Goal: Obtain resource: Download file/media

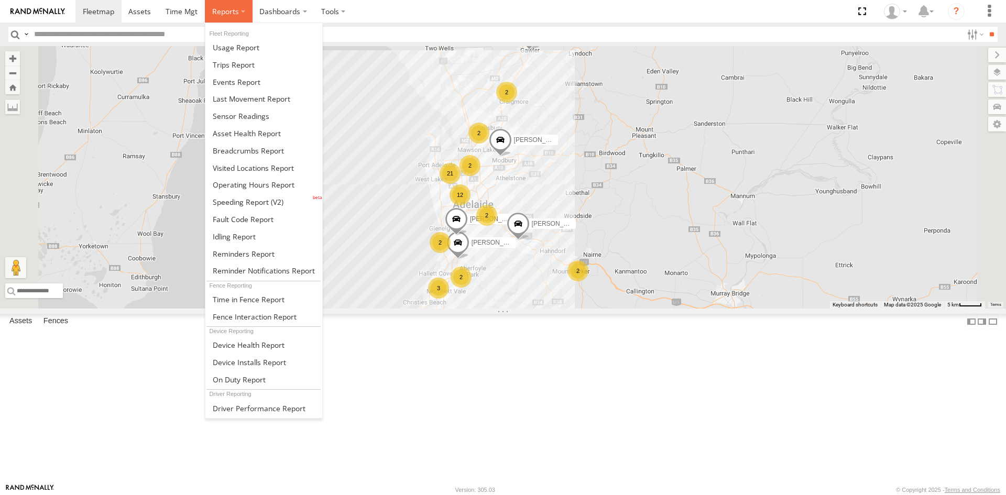
click at [218, 16] on span at bounding box center [225, 11] width 27 height 10
click at [249, 115] on span at bounding box center [241, 116] width 57 height 10
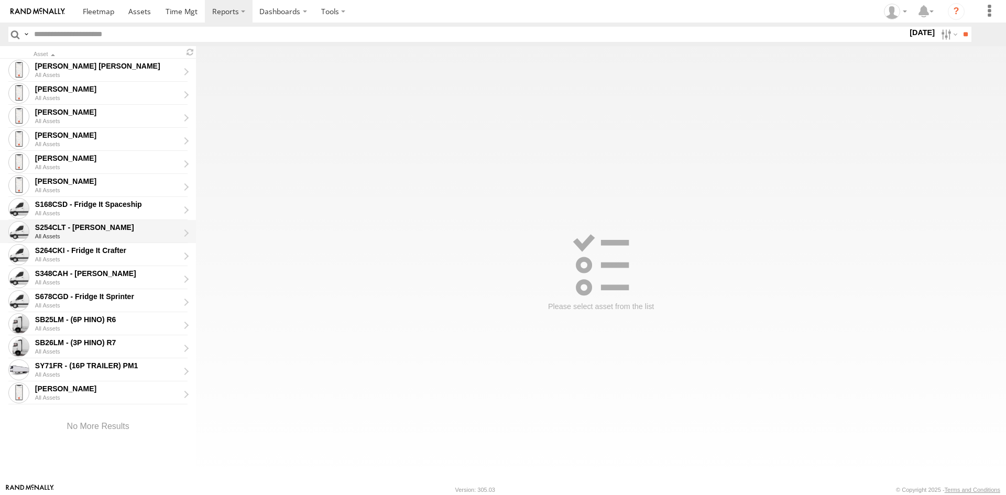
click at [55, 226] on div "S254CLT - [PERSON_NAME]" at bounding box center [107, 227] width 144 height 9
type input "**********"
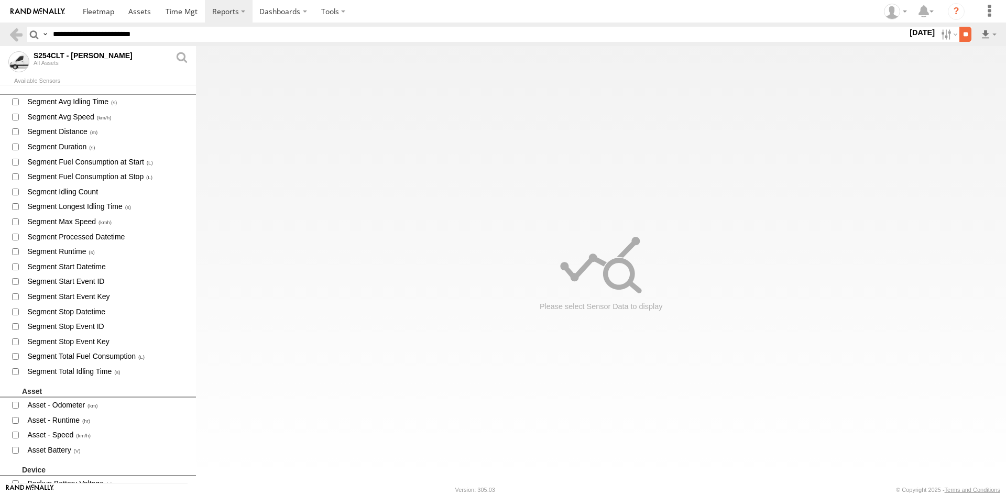
click at [963, 36] on input "**" at bounding box center [965, 34] width 12 height 15
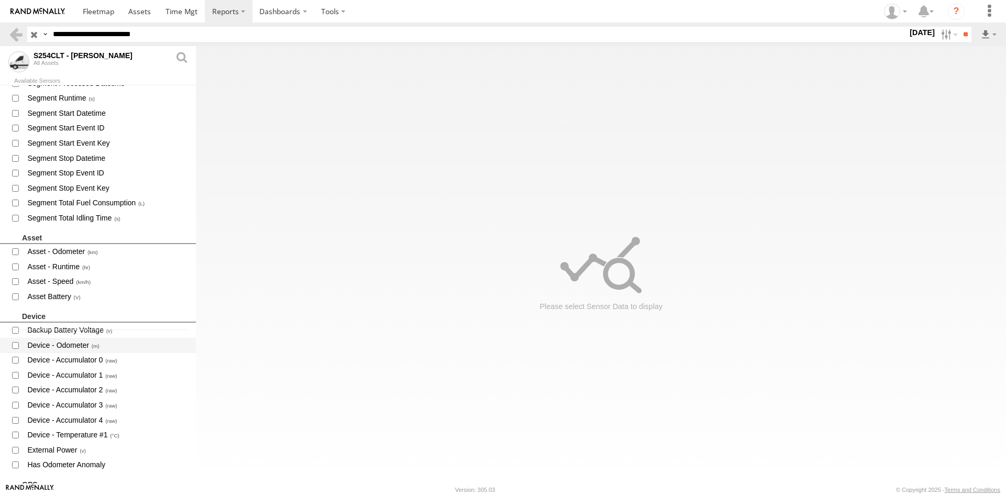
scroll to position [157, 0]
click at [90, 430] on span "Device - Temperature #1" at bounding box center [107, 431] width 162 height 13
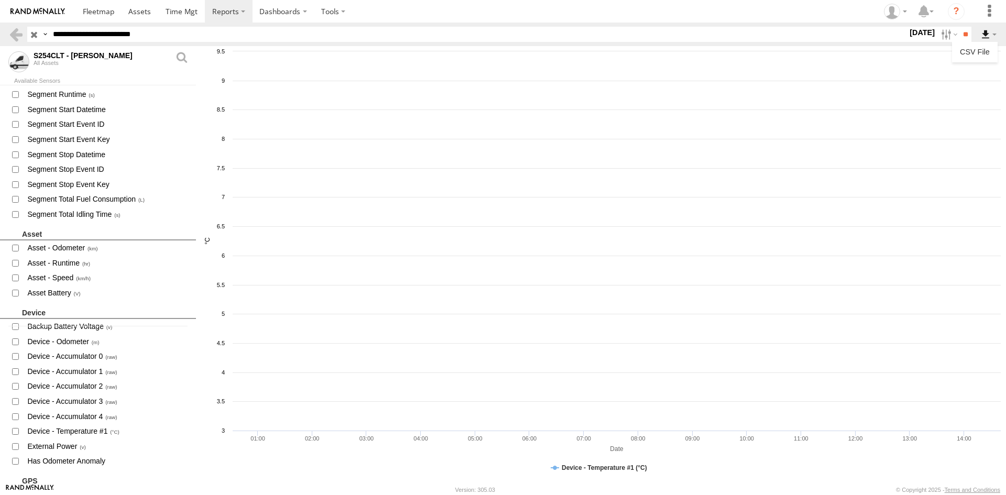
click at [984, 37] on label at bounding box center [989, 34] width 18 height 15
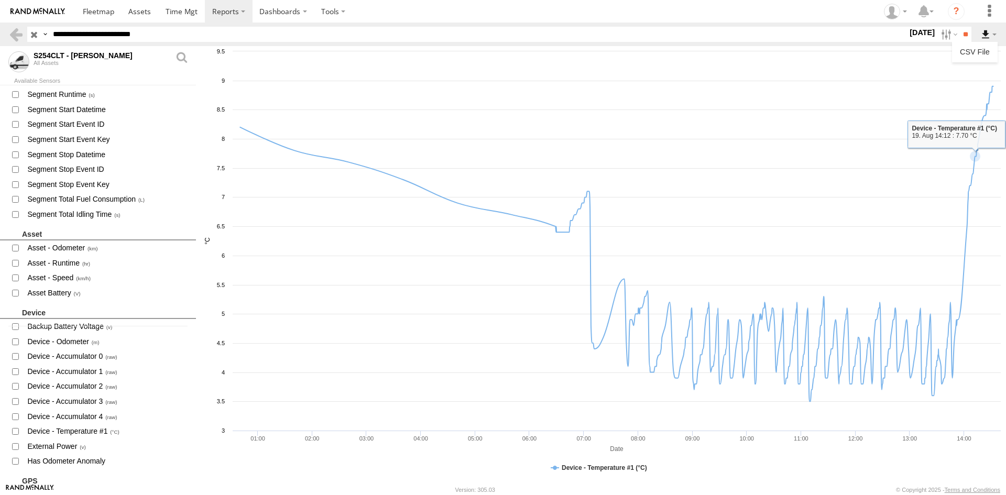
click at [985, 39] on label at bounding box center [989, 34] width 18 height 15
click at [981, 54] on link "CSV File" at bounding box center [974, 52] width 37 height 16
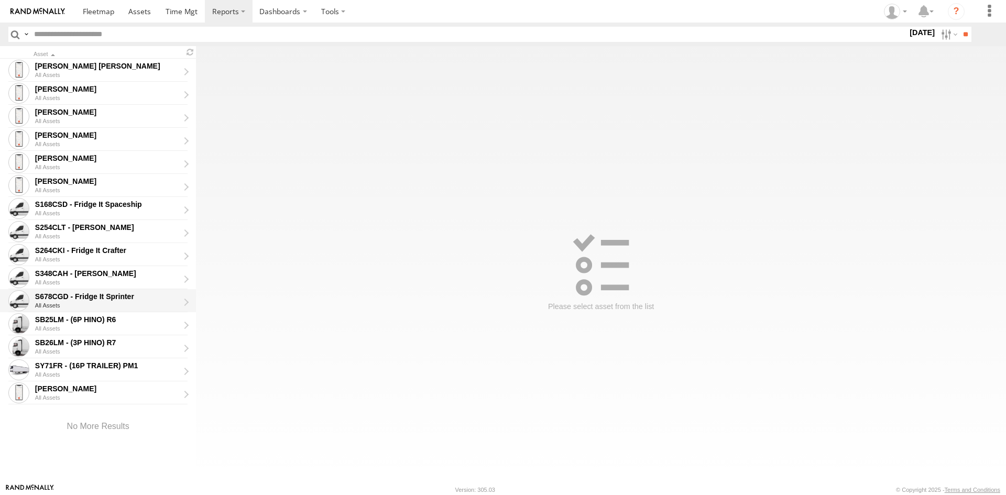
click at [63, 299] on div "S678CGD - Fridge It Sprinter" at bounding box center [107, 296] width 144 height 9
type input "**********"
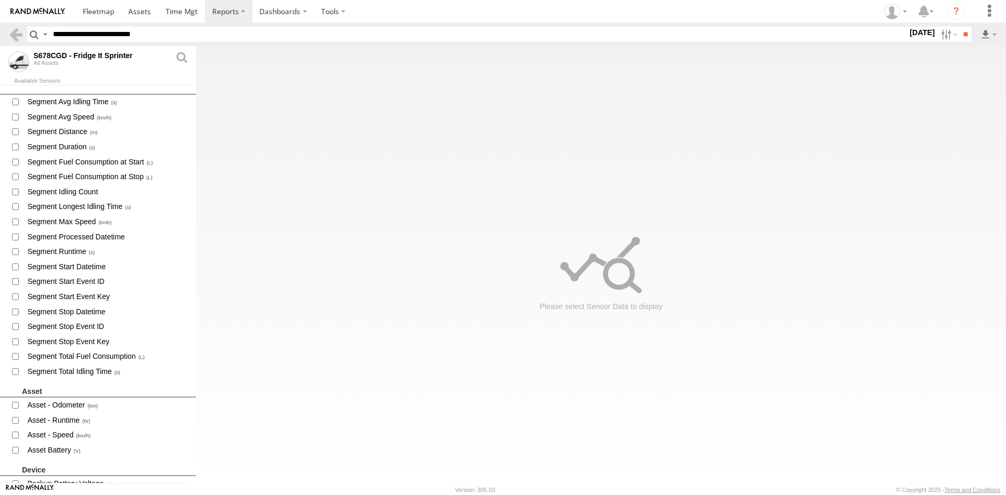
click at [915, 37] on label "19 Aug 25" at bounding box center [922, 33] width 29 height 12
click at [0, 0] on label at bounding box center [0, 0] width 0 height 0
click at [959, 36] on input "**" at bounding box center [965, 34] width 12 height 15
click at [85, 54] on div "S678CGD - Fridge It Sprinter" at bounding box center [102, 55] width 136 height 8
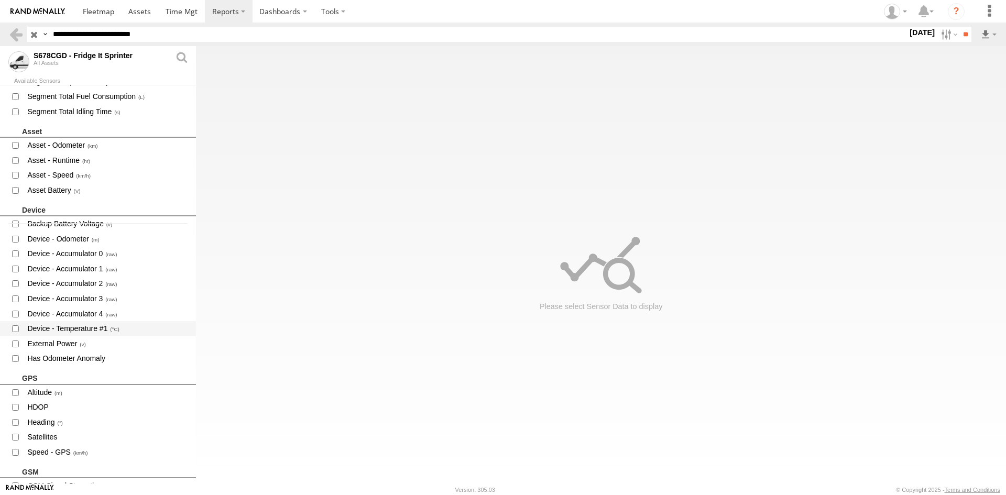
scroll to position [262, 0]
click at [86, 326] on span "Device - Temperature #1" at bounding box center [107, 326] width 162 height 13
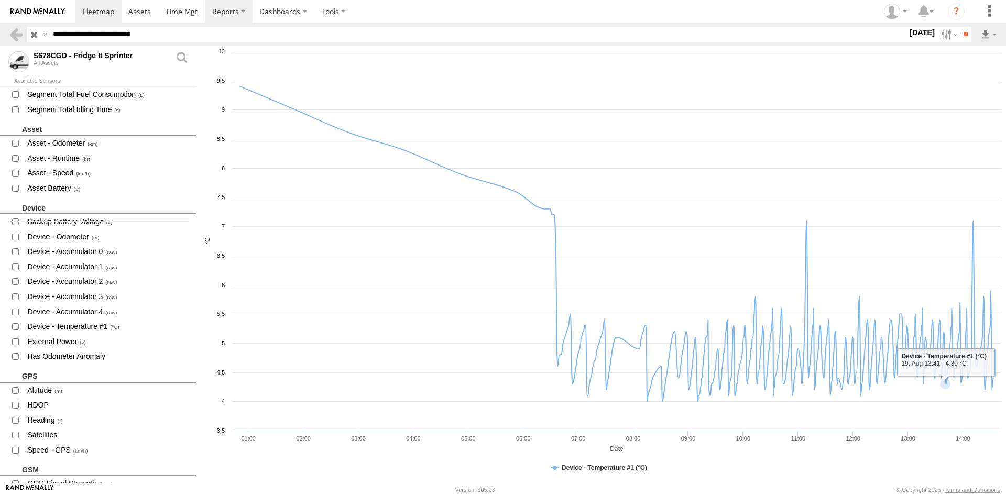
drag, startPoint x: 54, startPoint y: 12, endPoint x: 75, endPoint y: 5, distance: 22.0
click at [54, 12] on img at bounding box center [37, 11] width 54 height 7
click at [988, 35] on label at bounding box center [989, 34] width 18 height 15
click at [969, 50] on link "CSV File" at bounding box center [974, 52] width 37 height 16
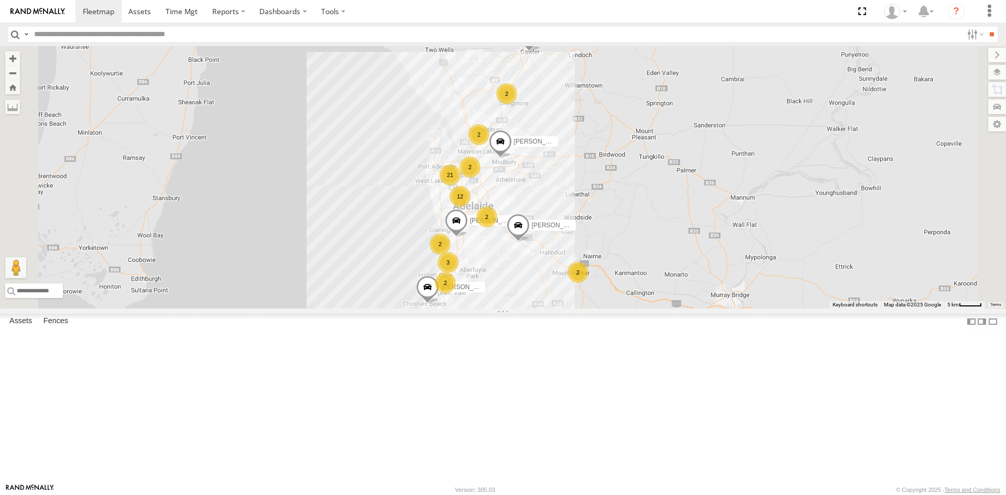
click at [0, 0] on link at bounding box center [0, 0] width 0 height 0
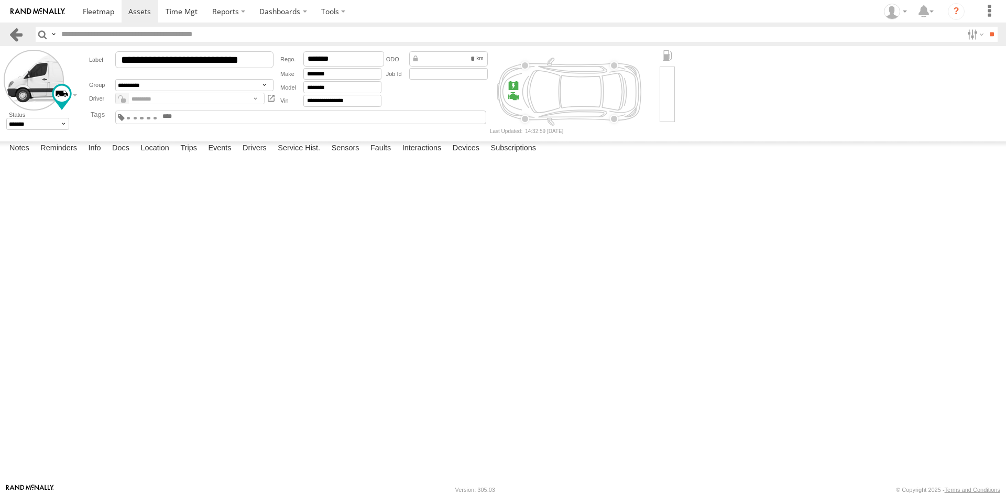
click at [10, 29] on link at bounding box center [15, 34] width 15 height 15
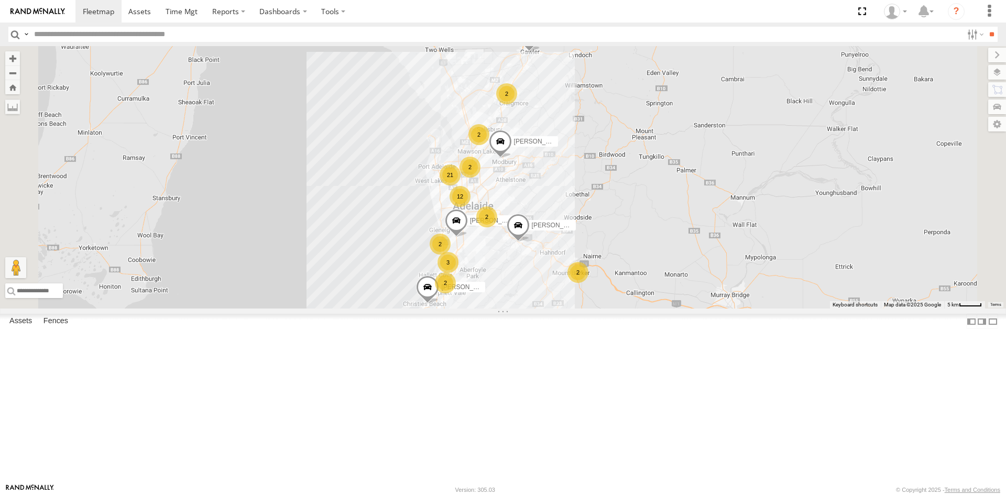
click at [0, 0] on link at bounding box center [0, 0] width 0 height 0
